Goal: Task Accomplishment & Management: Complete application form

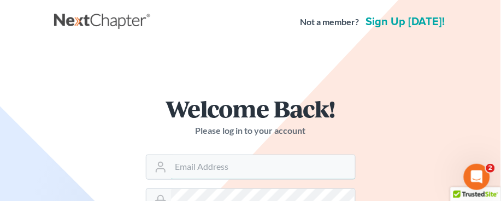
type input "amoeller@farrishlaw.com"
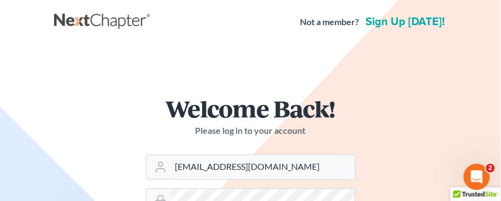
click at [85, 114] on div "Welcome Back! Please log in to your account Email Address amoeller@farrishlaw.c…" at bounding box center [250, 192] width 393 height 245
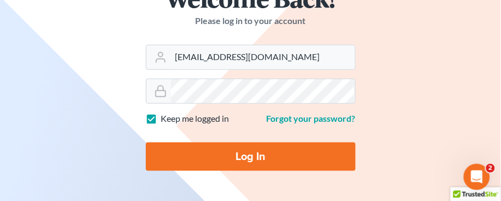
scroll to position [121, 0]
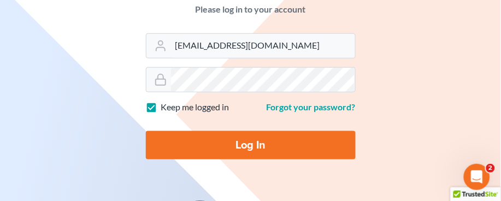
click at [223, 146] on input "Log In" at bounding box center [251, 145] width 210 height 28
type input "Thinking..."
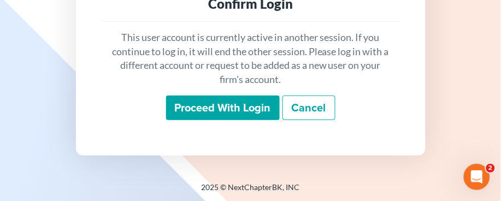
click at [252, 110] on input "Proceed with login" at bounding box center [223, 108] width 114 height 25
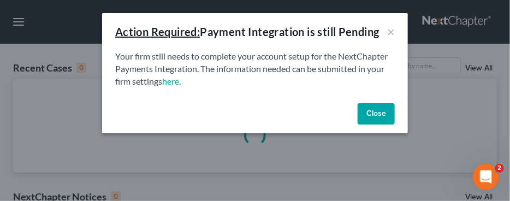
click at [369, 110] on button "Close" at bounding box center [376, 114] width 37 height 22
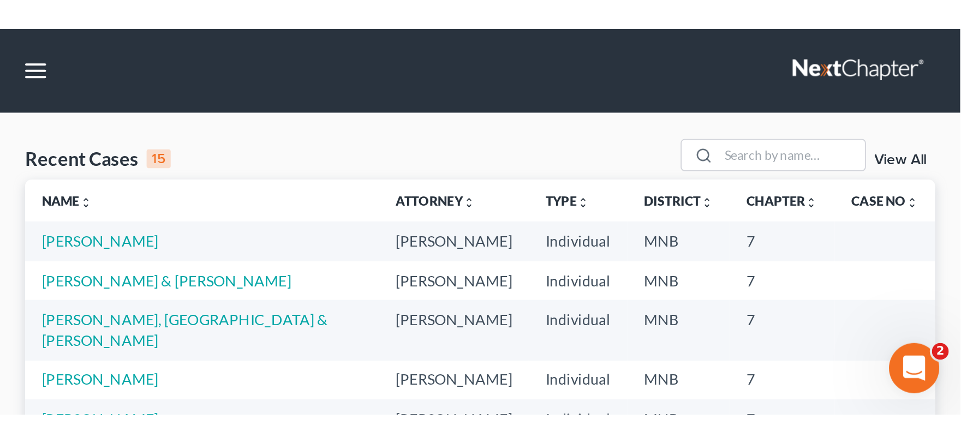
scroll to position [61, 0]
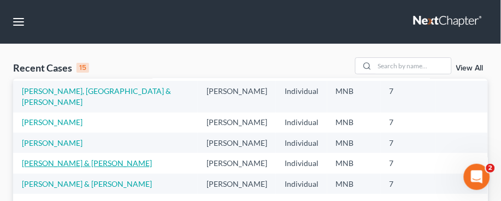
click at [84, 158] on link "[PERSON_NAME] & [PERSON_NAME]" at bounding box center [87, 162] width 130 height 9
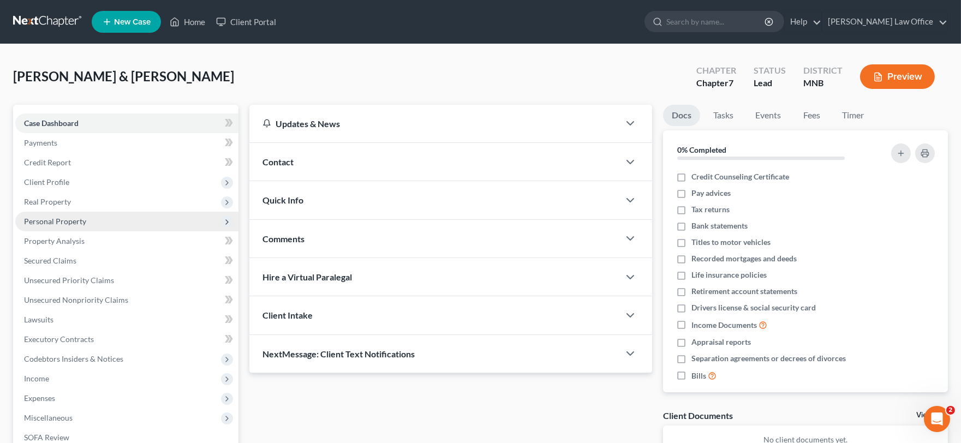
click at [88, 200] on span "Personal Property" at bounding box center [126, 222] width 223 height 20
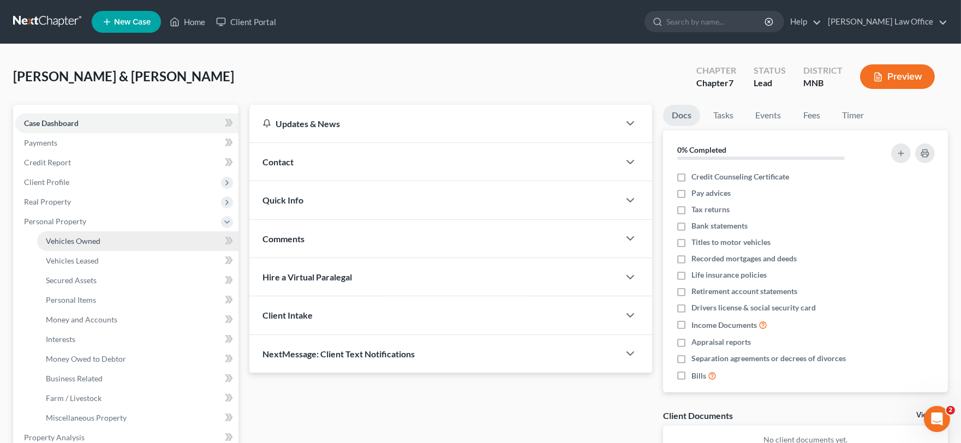
click at [80, 200] on link "Vehicles Owned" at bounding box center [137, 241] width 201 height 20
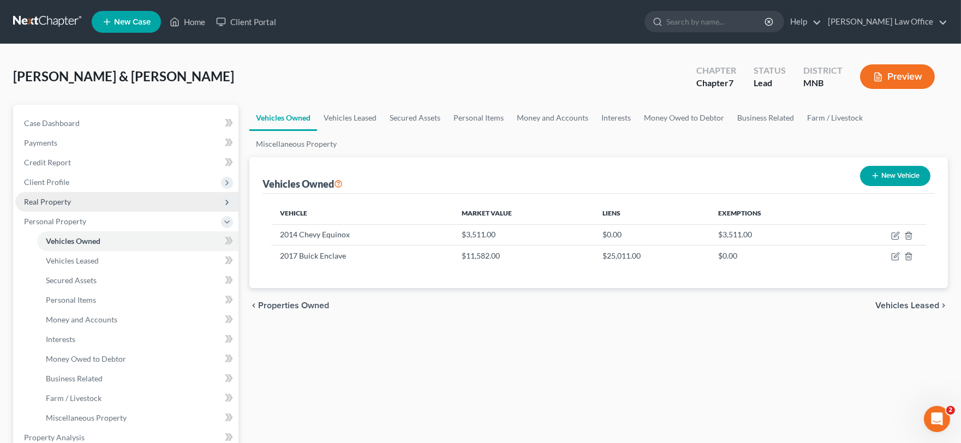
click at [74, 200] on span "Real Property" at bounding box center [126, 202] width 223 height 20
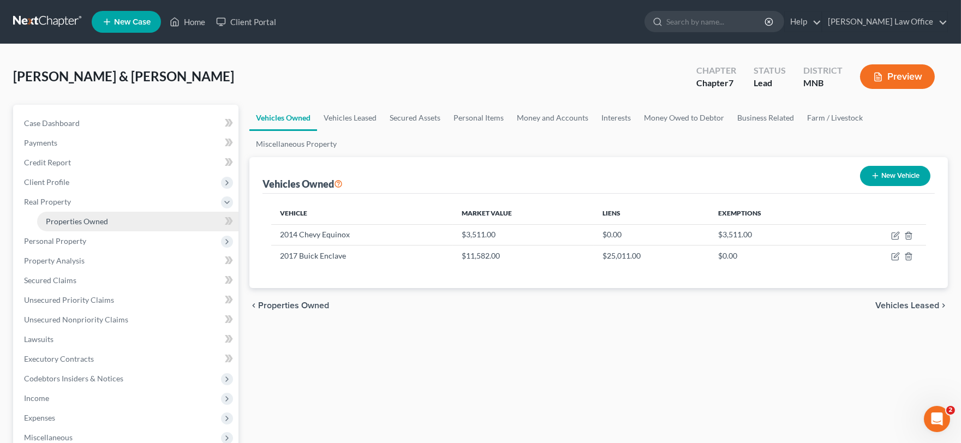
click at [79, 200] on span "Properties Owned" at bounding box center [77, 221] width 62 height 9
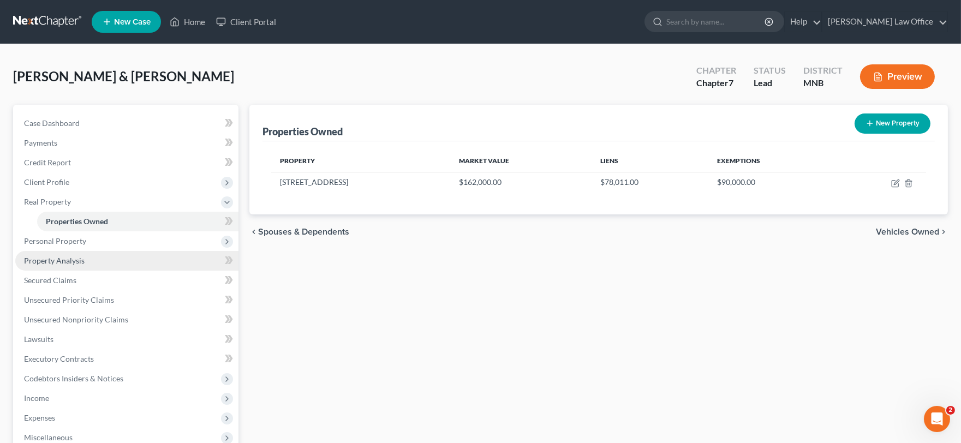
click at [83, 200] on span "Property Analysis" at bounding box center [54, 260] width 61 height 9
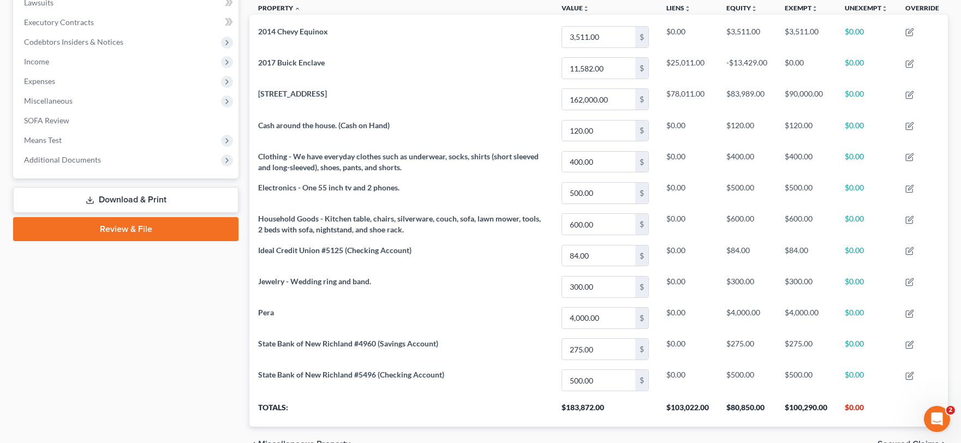
scroll to position [14, 0]
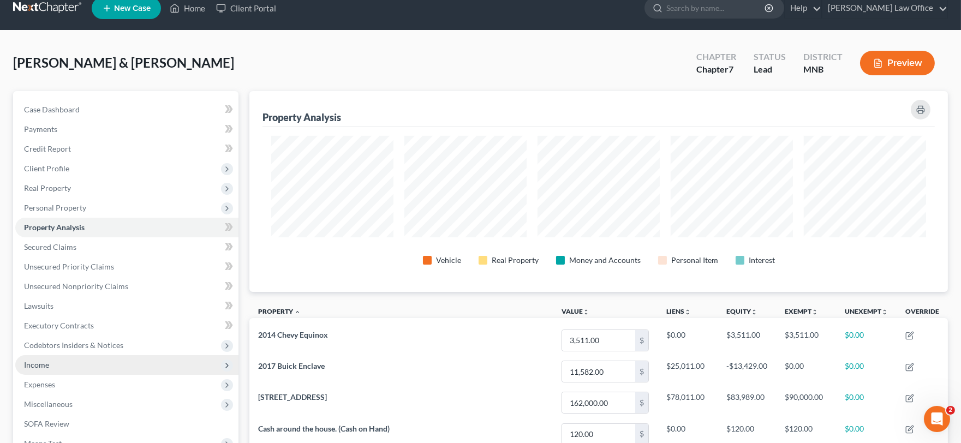
click at [45, 200] on span "Income" at bounding box center [36, 364] width 25 height 9
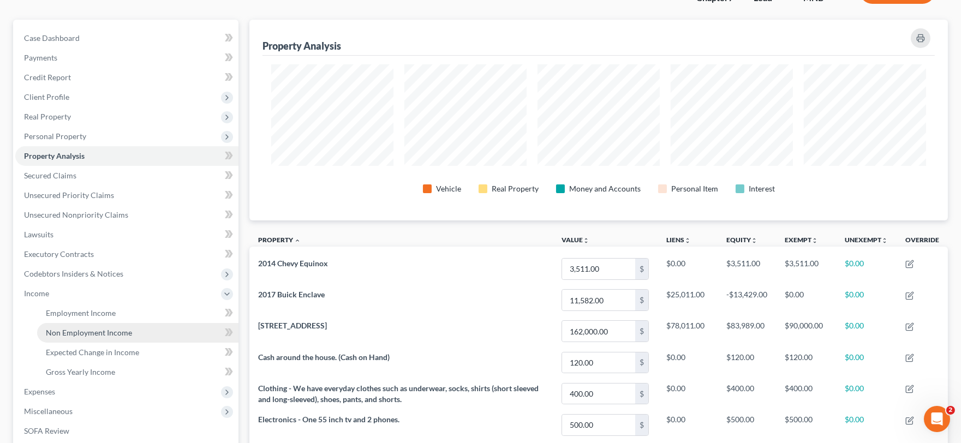
scroll to position [195, 0]
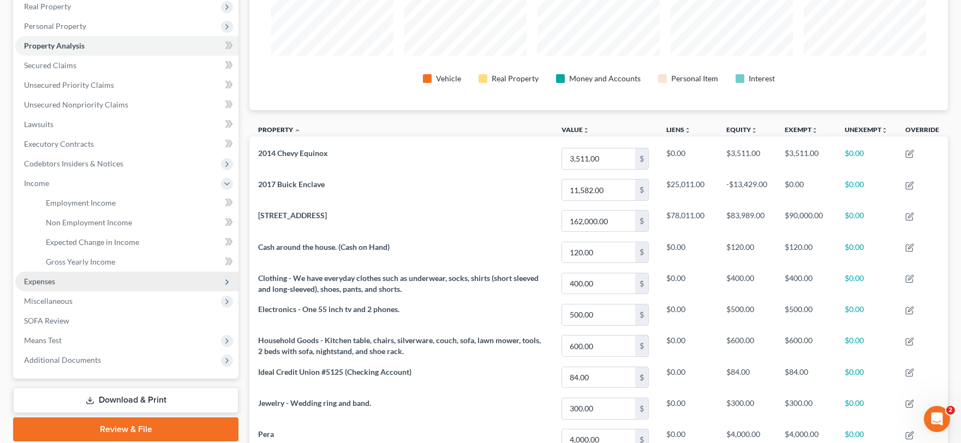
click at [77, 200] on span "Expenses" at bounding box center [126, 282] width 223 height 20
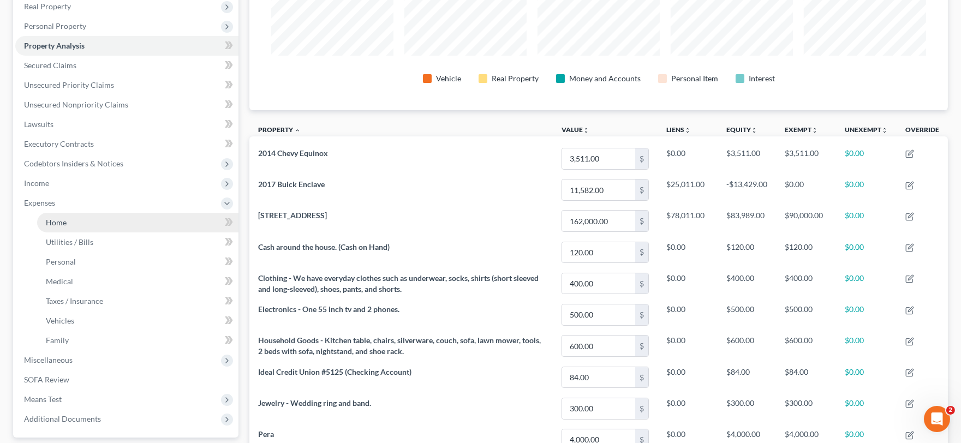
click at [70, 200] on link "Home" at bounding box center [137, 223] width 201 height 20
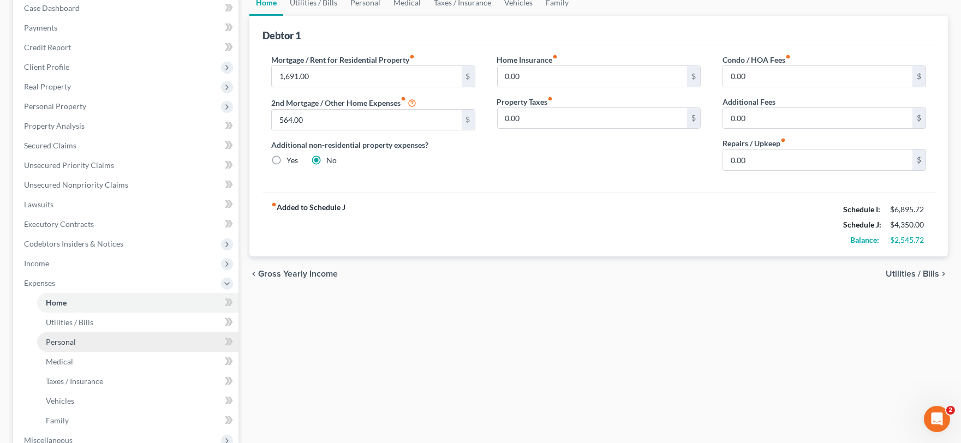
scroll to position [121, 0]
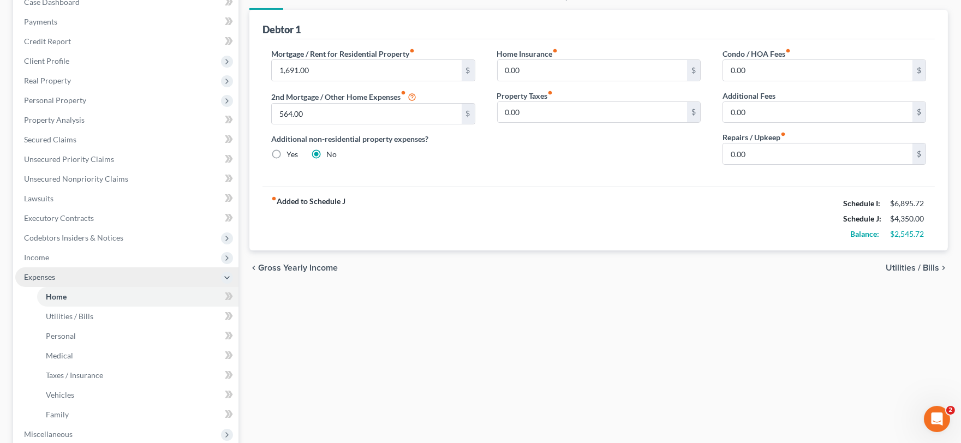
click at [56, 200] on span "Expenses" at bounding box center [126, 278] width 223 height 20
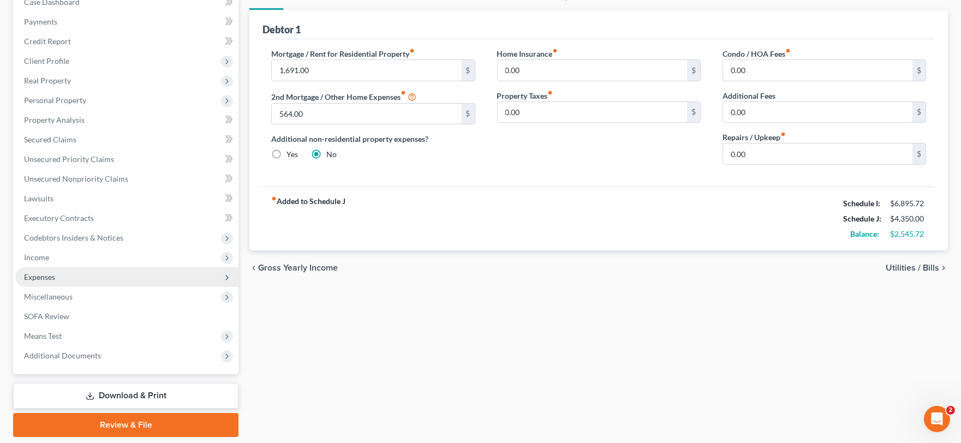
click at [56, 200] on span "Expenses" at bounding box center [126, 278] width 223 height 20
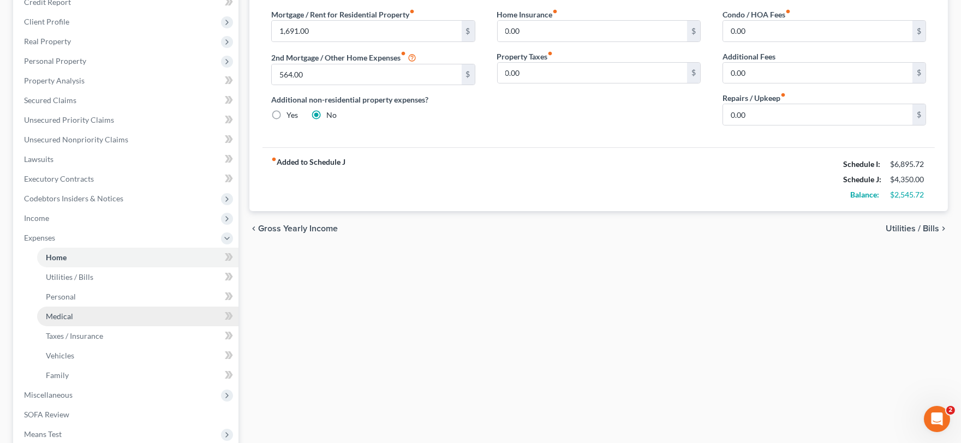
scroll to position [182, 0]
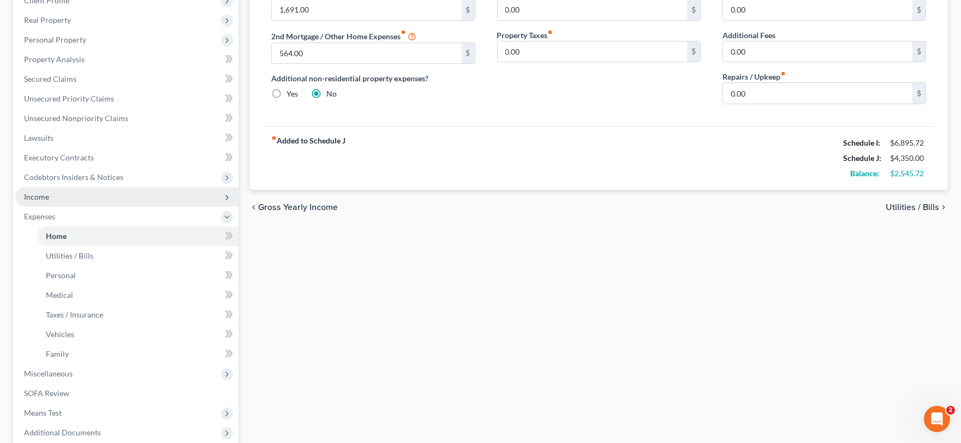
click at [67, 197] on span "Income" at bounding box center [126, 197] width 223 height 20
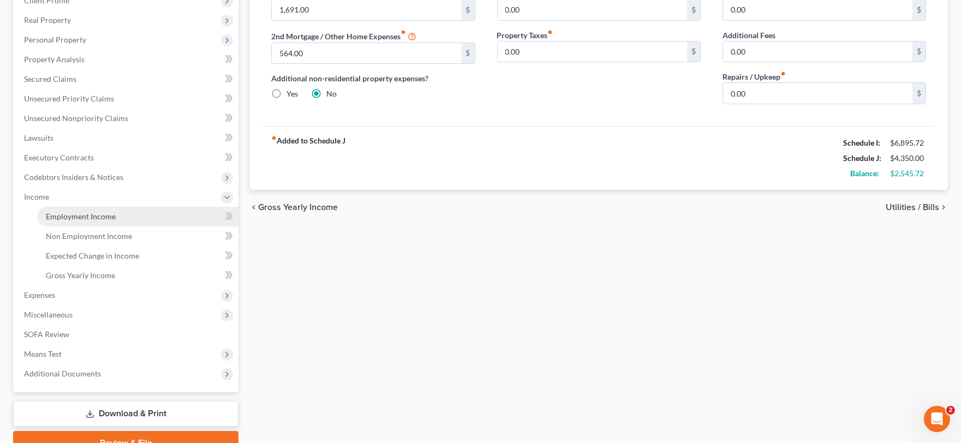
click at [105, 200] on span "Employment Income" at bounding box center [81, 216] width 70 height 9
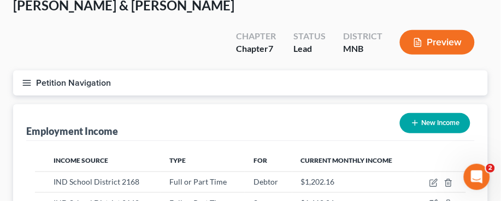
scroll to position [215, 453]
click at [93, 104] on div "Employment Income New Income" at bounding box center [250, 122] width 448 height 37
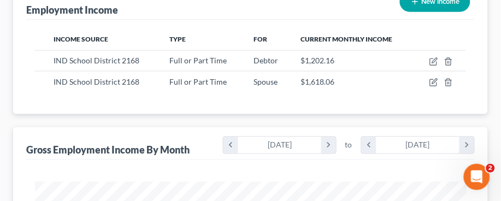
click at [89, 127] on div "Gross Employment Income By Month chevron_left March 2025 chevron_right to chevr…" at bounding box center [250, 143] width 448 height 33
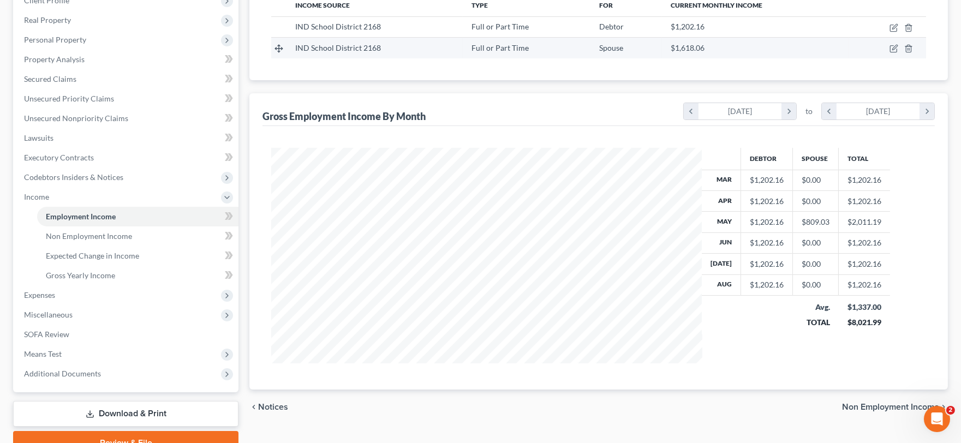
scroll to position [545739, 545540]
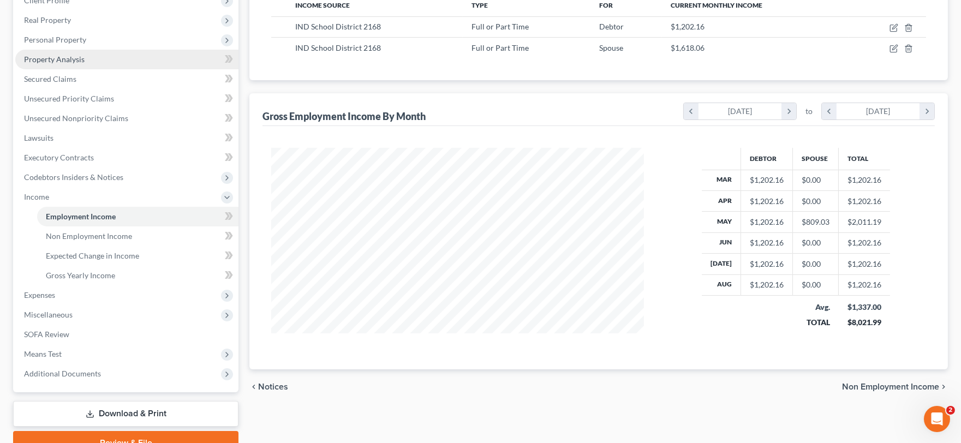
click at [79, 57] on span "Property Analysis" at bounding box center [54, 59] width 61 height 9
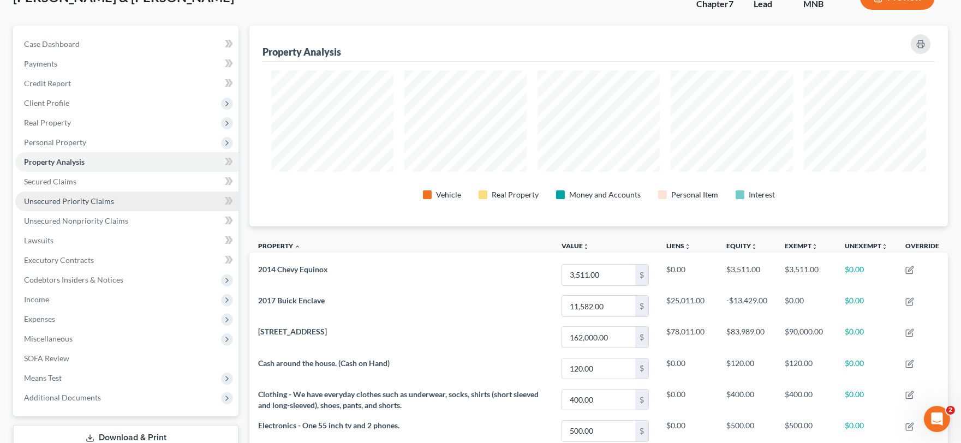
scroll to position [14, 0]
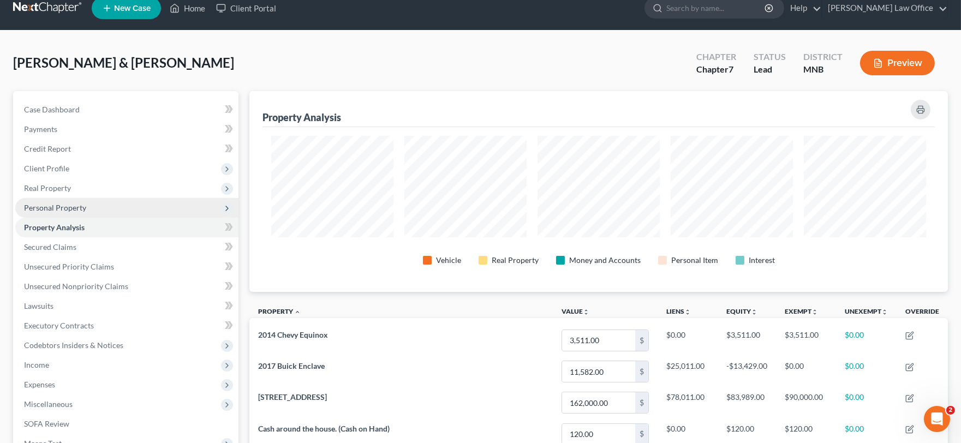
click at [79, 200] on span "Personal Property" at bounding box center [55, 207] width 62 height 9
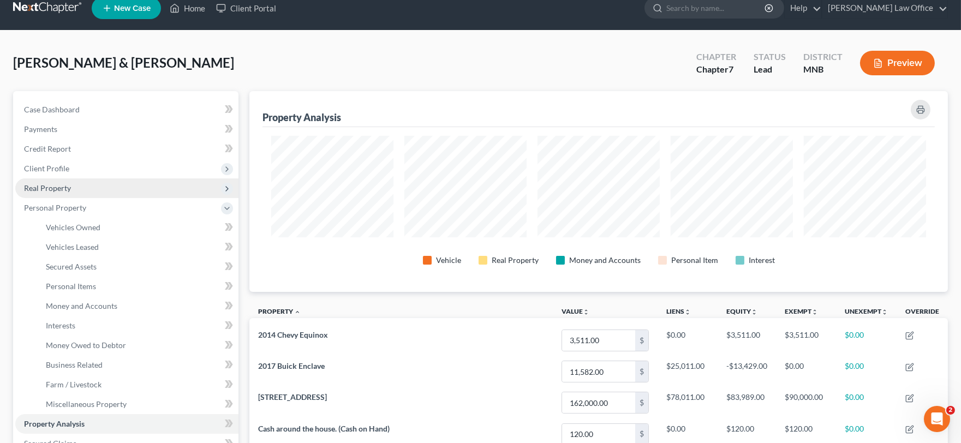
click at [67, 191] on span "Real Property" at bounding box center [47, 187] width 47 height 9
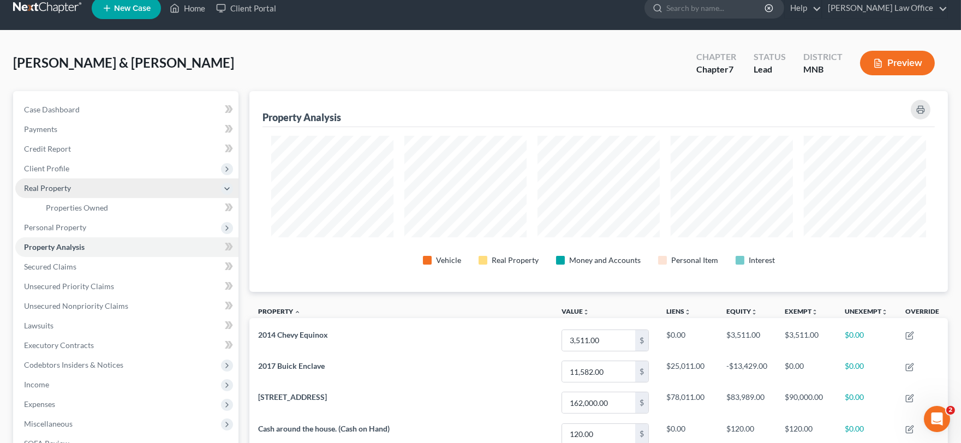
click at [69, 192] on span "Real Property" at bounding box center [126, 189] width 223 height 20
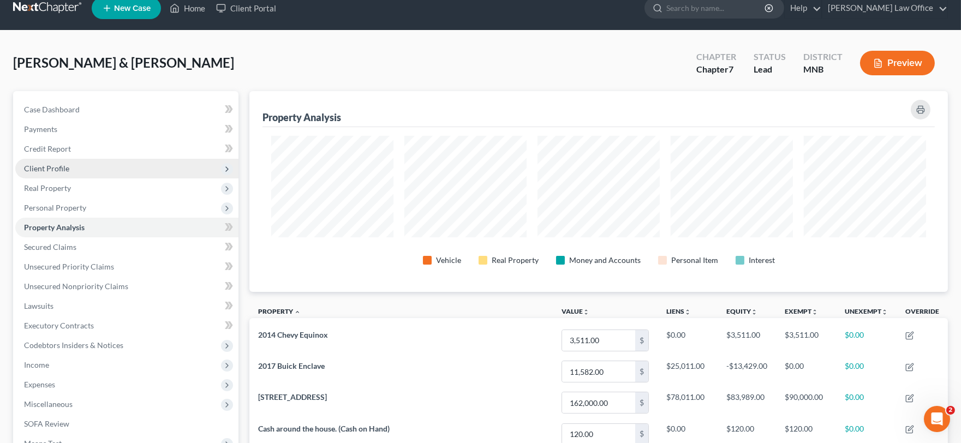
click at [68, 170] on span "Client Profile" at bounding box center [126, 169] width 223 height 20
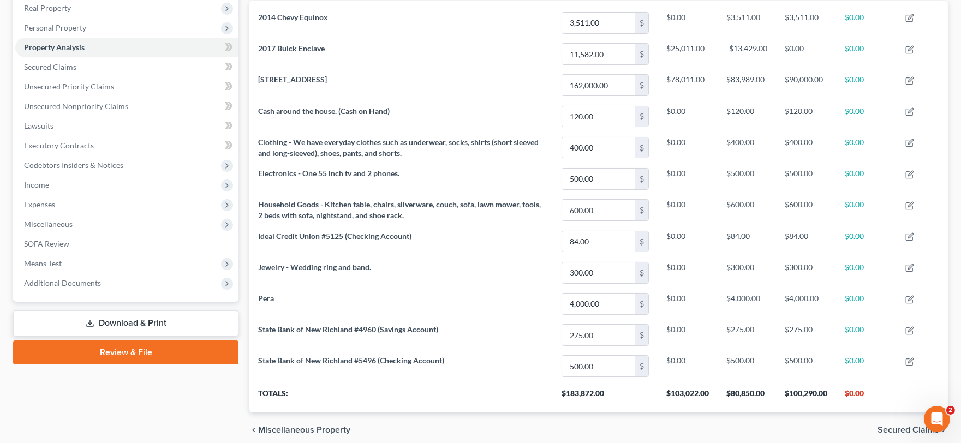
scroll to position [74, 0]
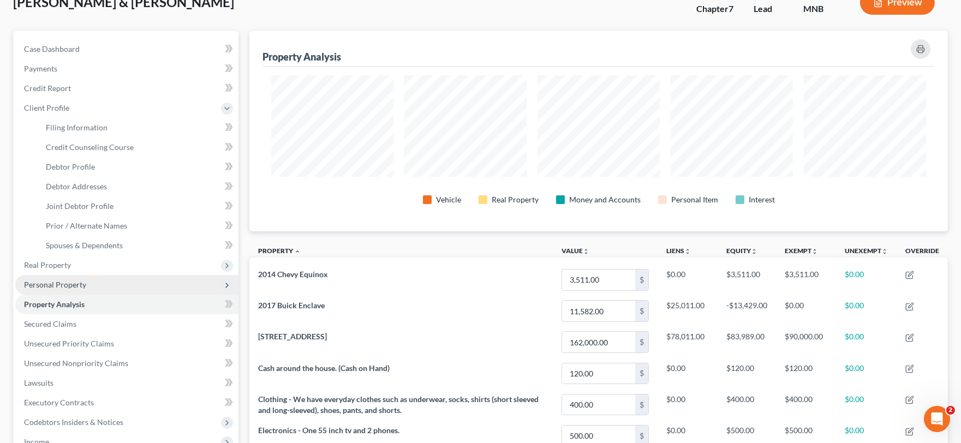
click at [66, 200] on span "Personal Property" at bounding box center [126, 285] width 223 height 20
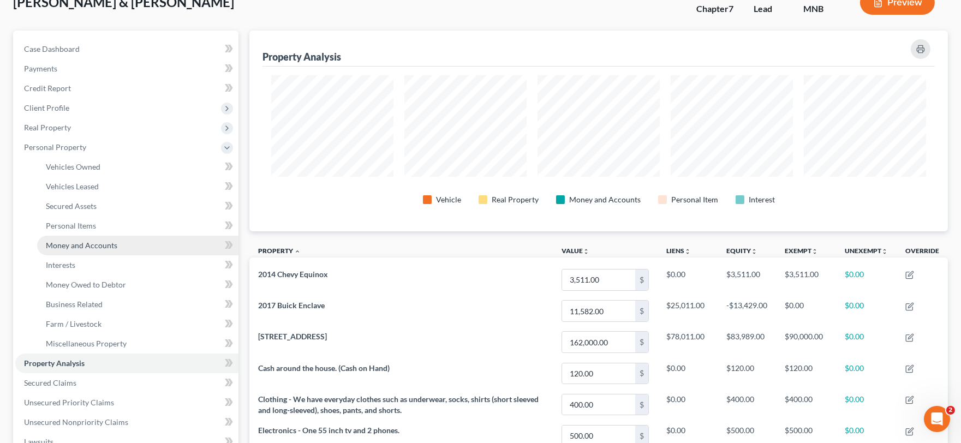
click at [85, 200] on span "Money and Accounts" at bounding box center [82, 245] width 72 height 9
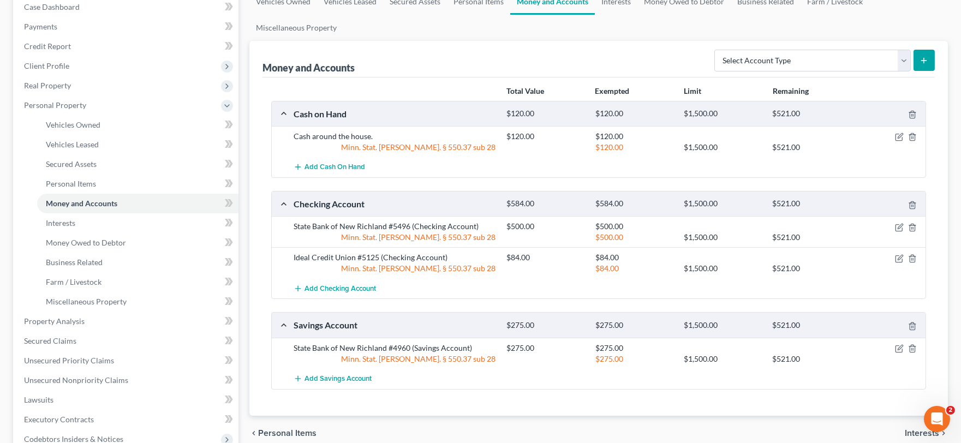
scroll to position [121, 0]
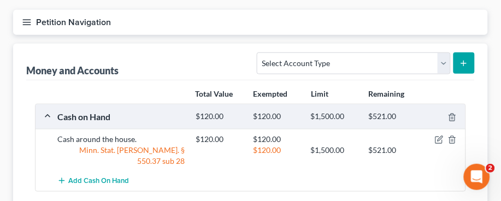
click at [102, 44] on div "Money and Accounts Select Account Type Brokerage Cash on Hand Certificates of D…" at bounding box center [250, 62] width 448 height 37
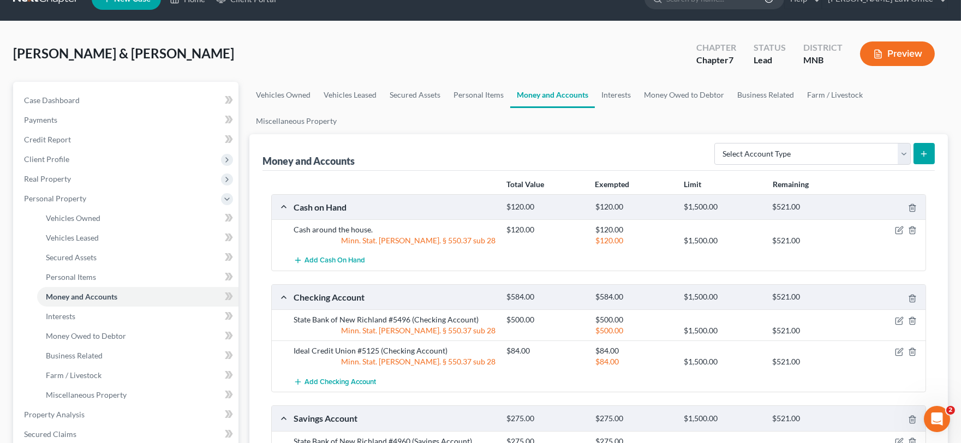
scroll to position [0, 0]
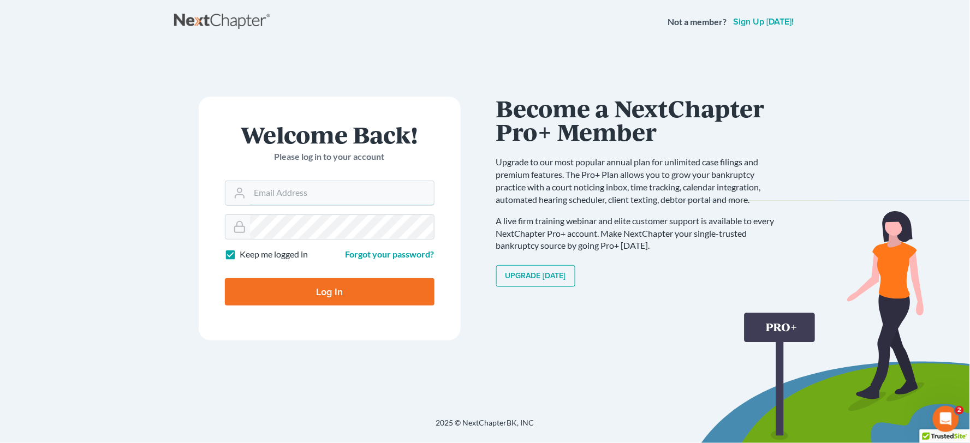
type input "[EMAIL_ADDRESS][DOMAIN_NAME]"
click at [375, 297] on input "Log In" at bounding box center [330, 291] width 210 height 27
type input "Thinking..."
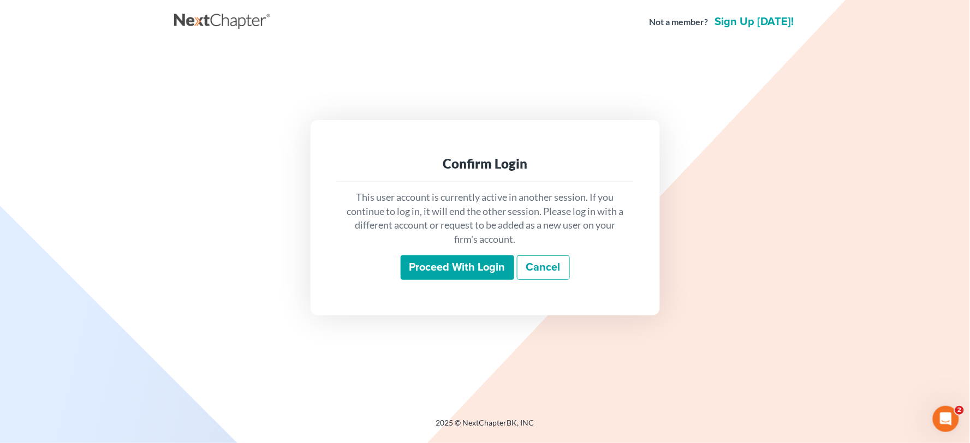
click at [461, 260] on input "Proceed with login" at bounding box center [458, 267] width 114 height 25
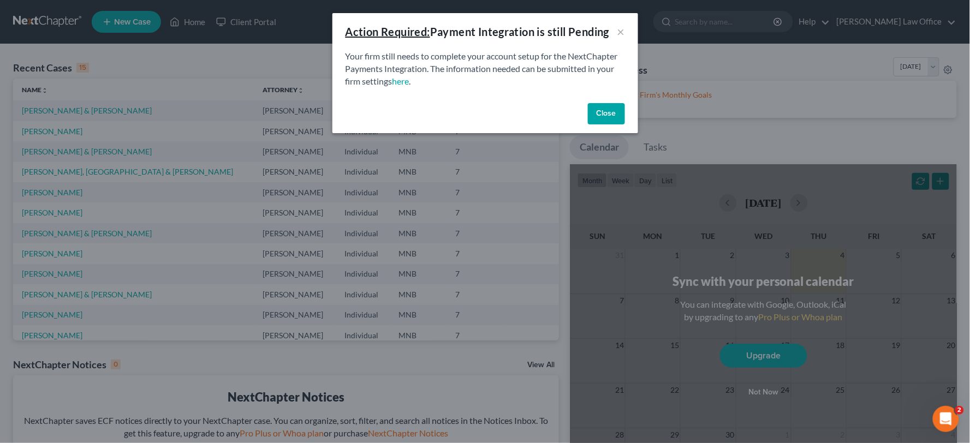
click at [612, 112] on button "Close" at bounding box center [606, 114] width 37 height 22
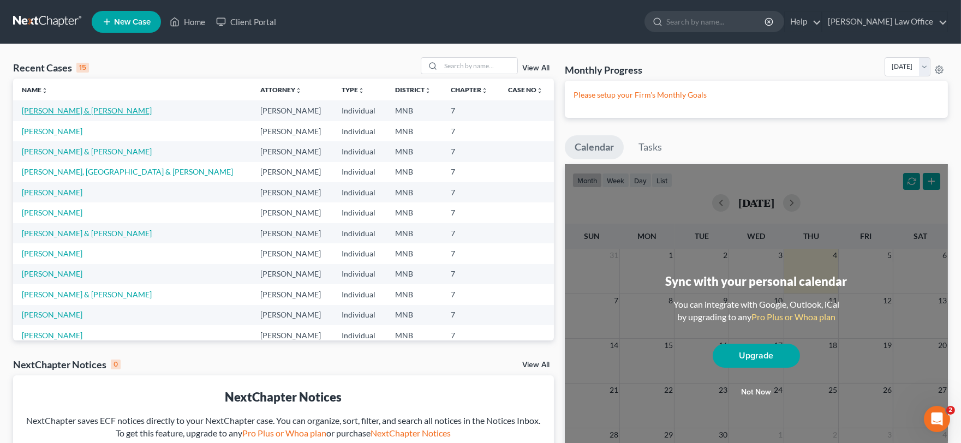
click at [80, 108] on link "[PERSON_NAME] & [PERSON_NAME]" at bounding box center [87, 110] width 130 height 9
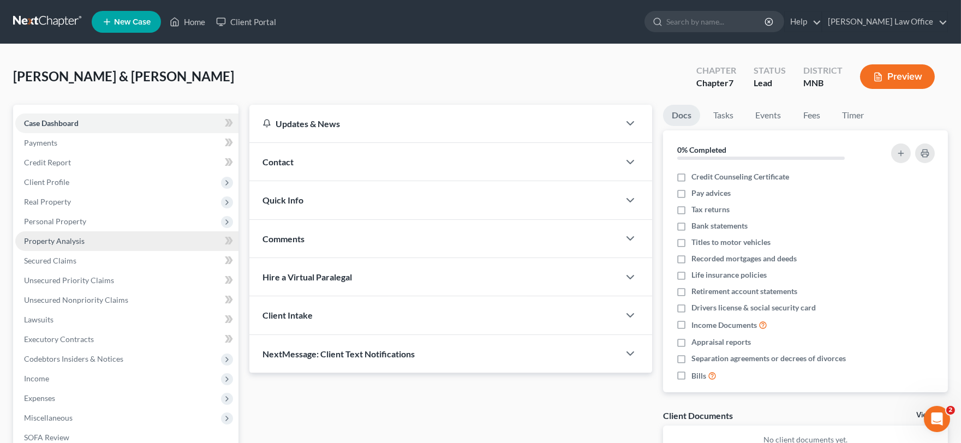
click at [87, 241] on link "Property Analysis" at bounding box center [126, 241] width 223 height 20
